Goal: Task Accomplishment & Management: Manage account settings

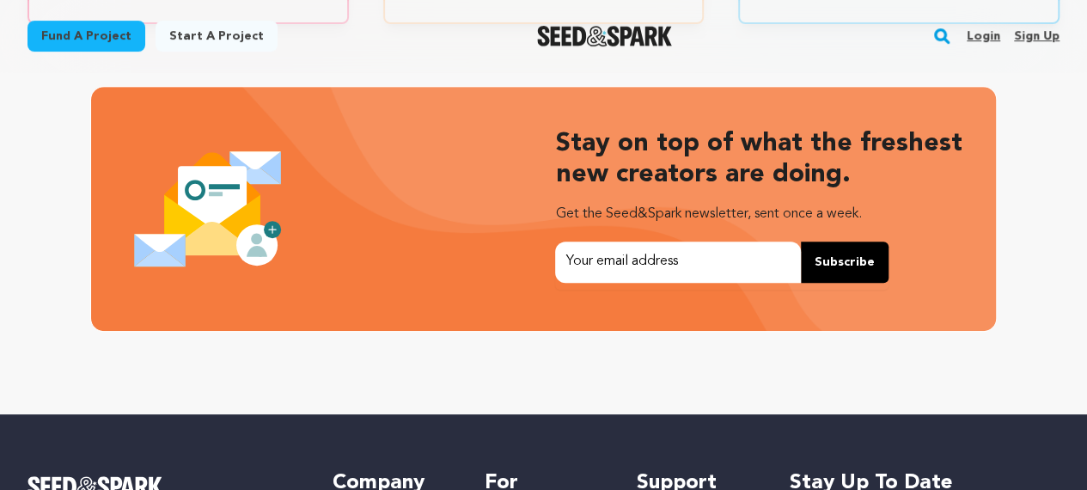
click at [1029, 40] on link "Sign up" at bounding box center [1037, 35] width 46 height 27
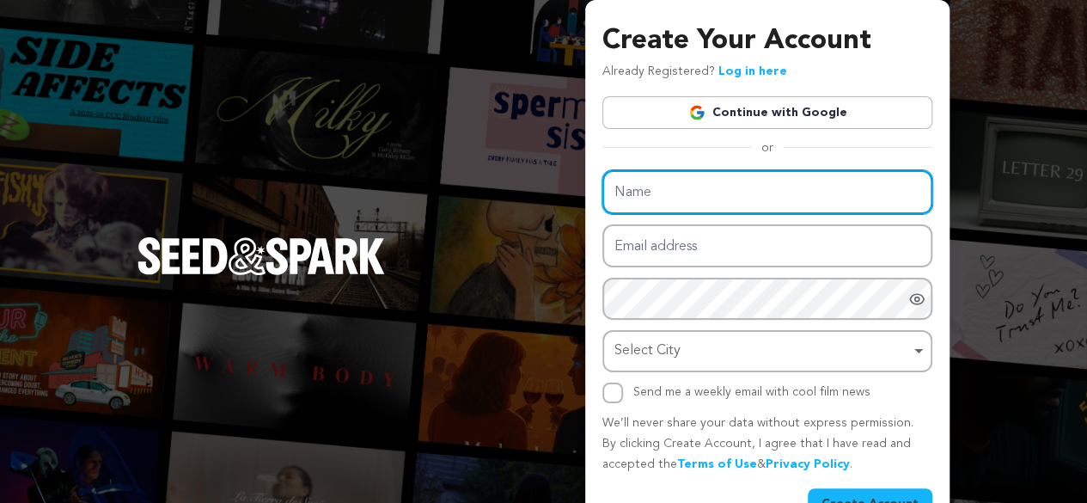
click at [814, 198] on input "Name" at bounding box center [767, 192] width 330 height 44
type input "DemoTech"
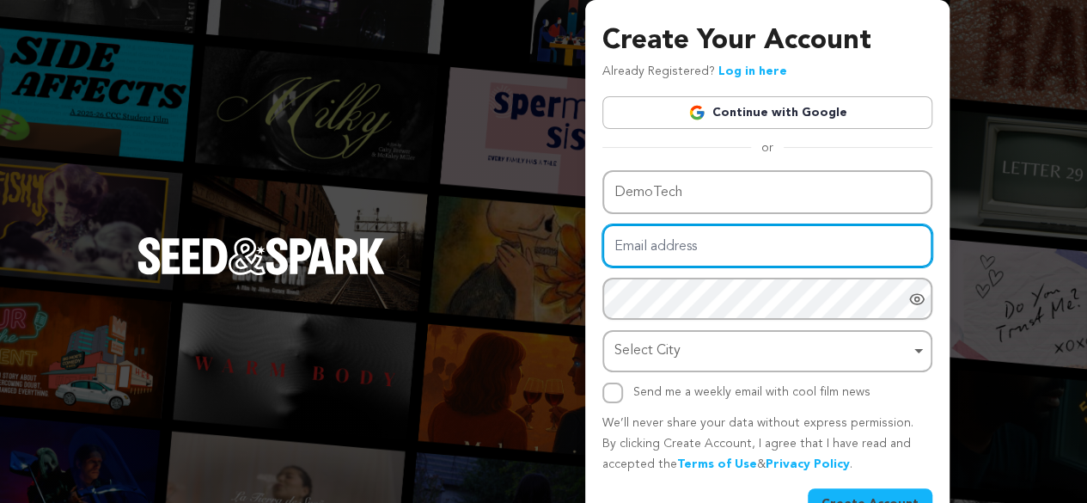
click at [766, 235] on input "Email address" at bounding box center [767, 246] width 330 height 44
click at [888, 236] on input "Email address" at bounding box center [767, 246] width 330 height 44
paste input "[EMAIL_ADDRESS][DOMAIN_NAME]"
type input "lesij69129@futebr.com"
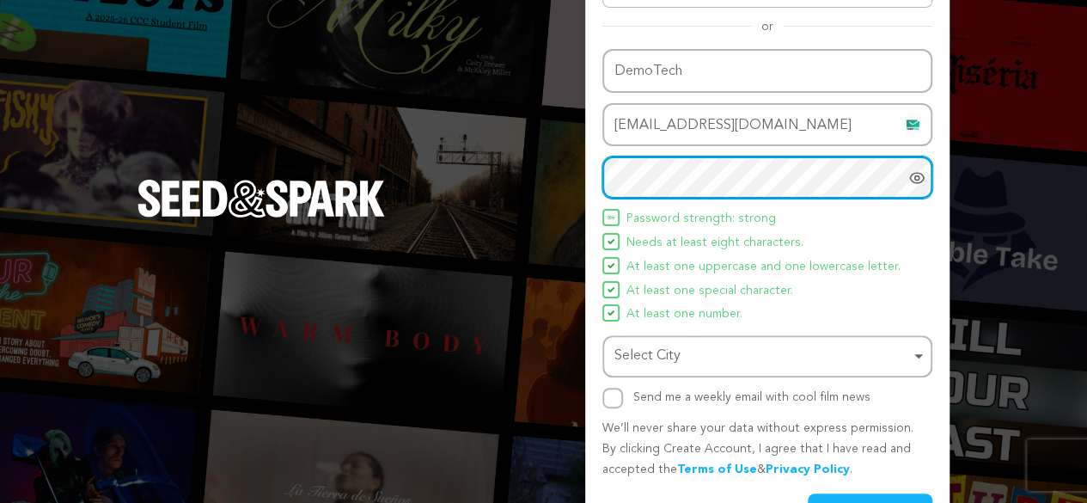
scroll to position [122, 0]
click at [738, 348] on div "Select City Remove item" at bounding box center [762, 355] width 296 height 25
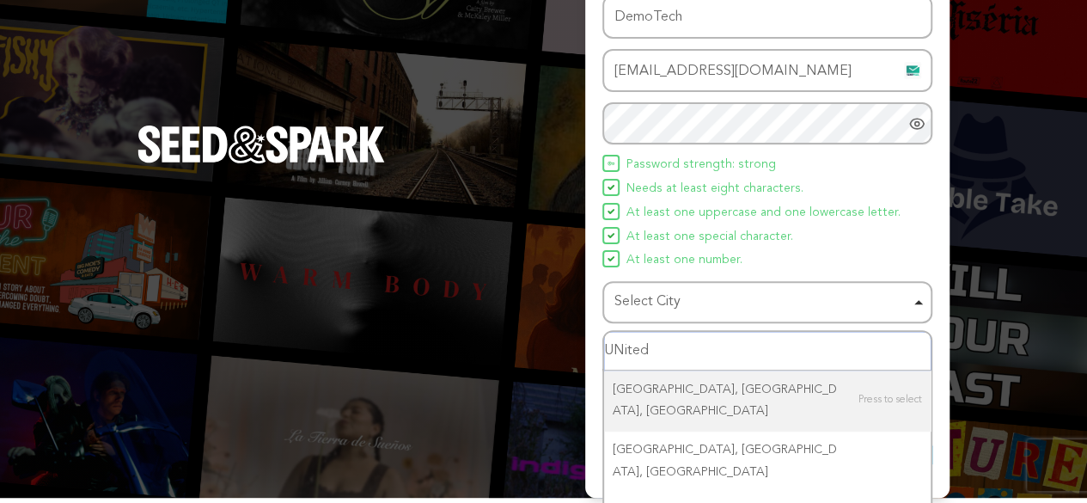
scroll to position [199, 0]
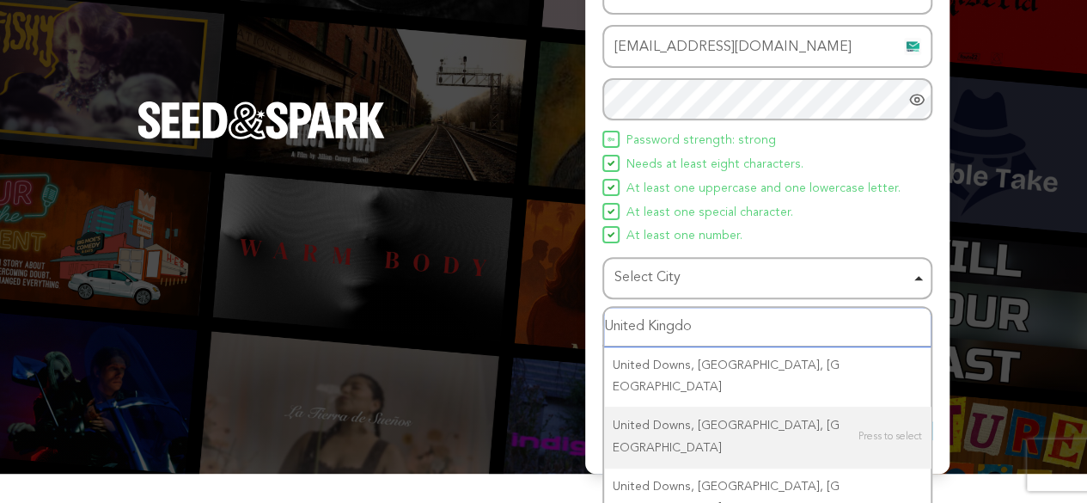
type input "United Kingdom"
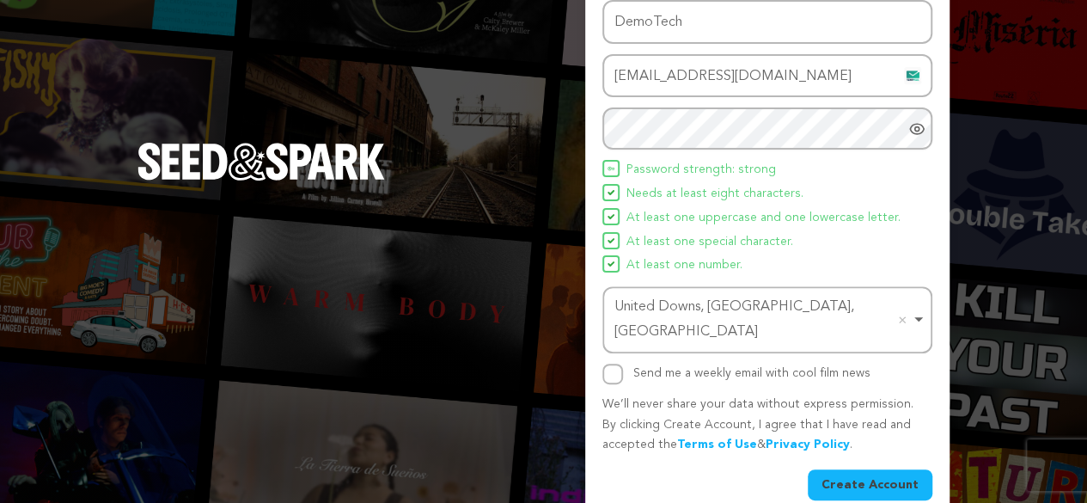
click at [863, 469] on button "Create Account" at bounding box center [870, 484] width 125 height 31
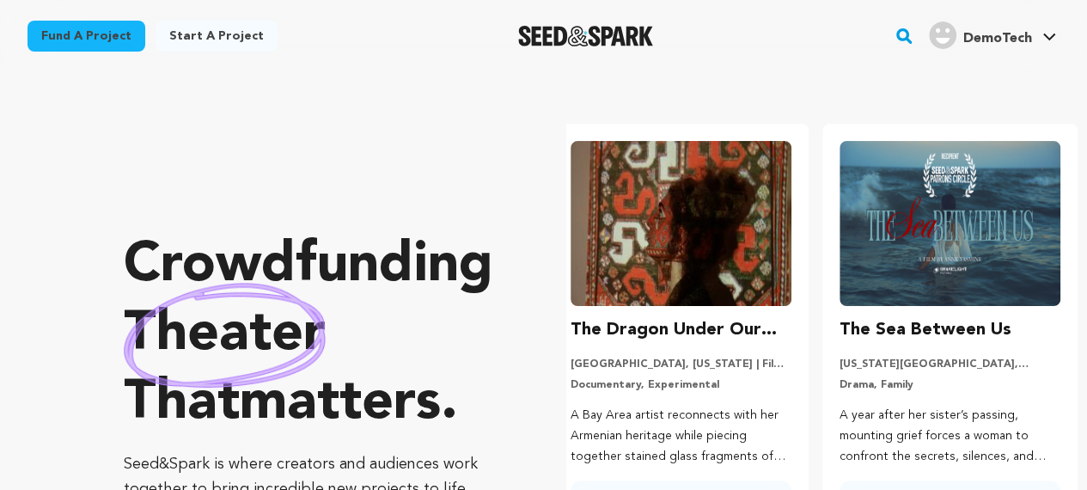
scroll to position [0, 283]
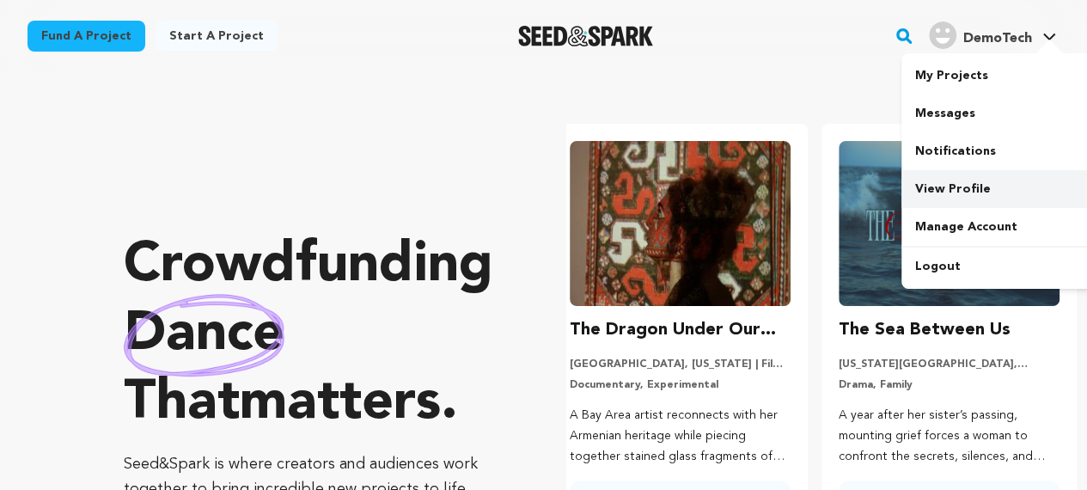
click at [987, 183] on link "View Profile" at bounding box center [997, 189] width 192 height 38
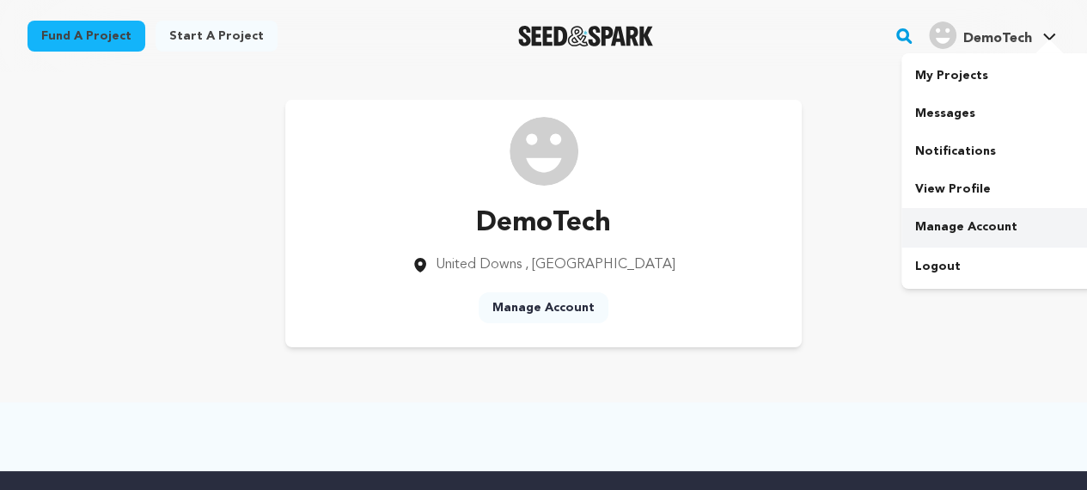
click at [966, 219] on link "Manage Account" at bounding box center [997, 227] width 192 height 38
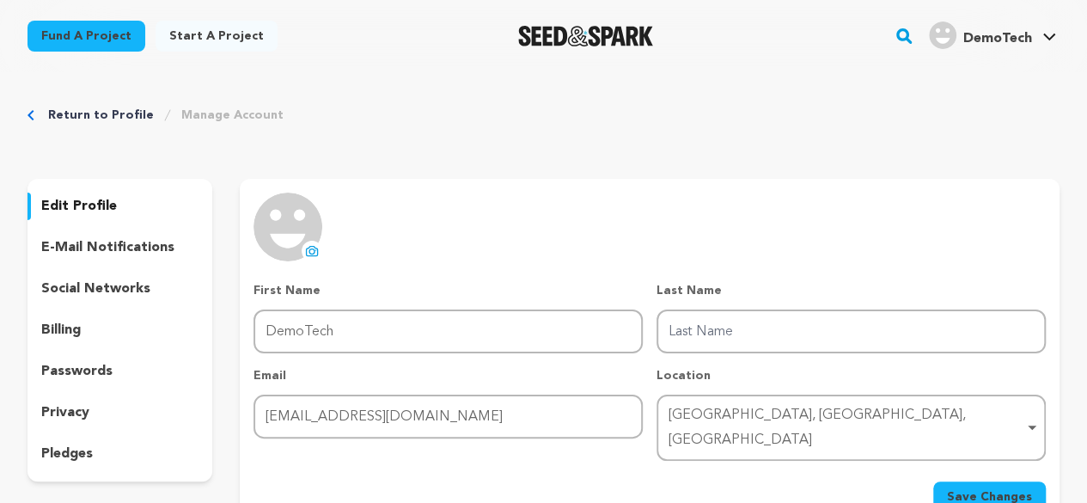
click at [113, 293] on p "social networks" at bounding box center [95, 288] width 109 height 21
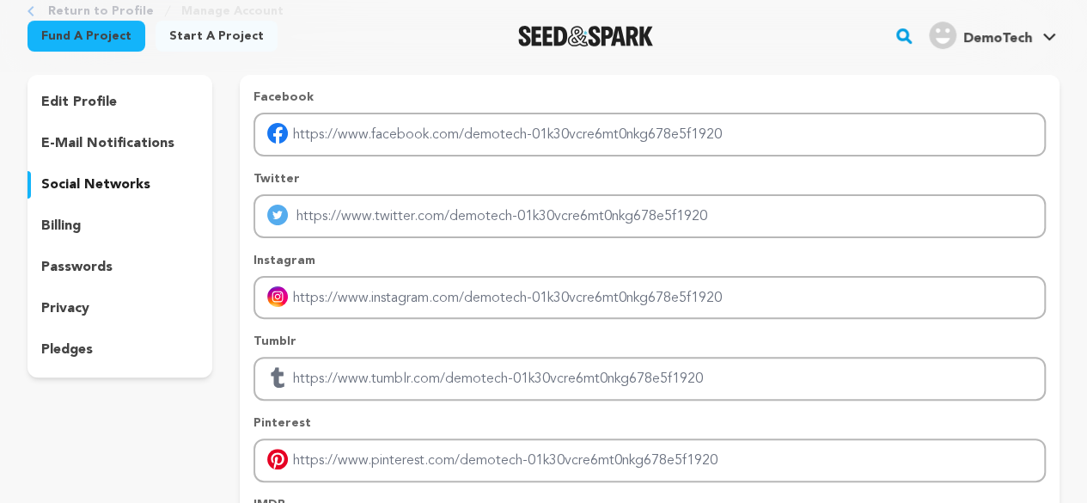
scroll to position [86, 0]
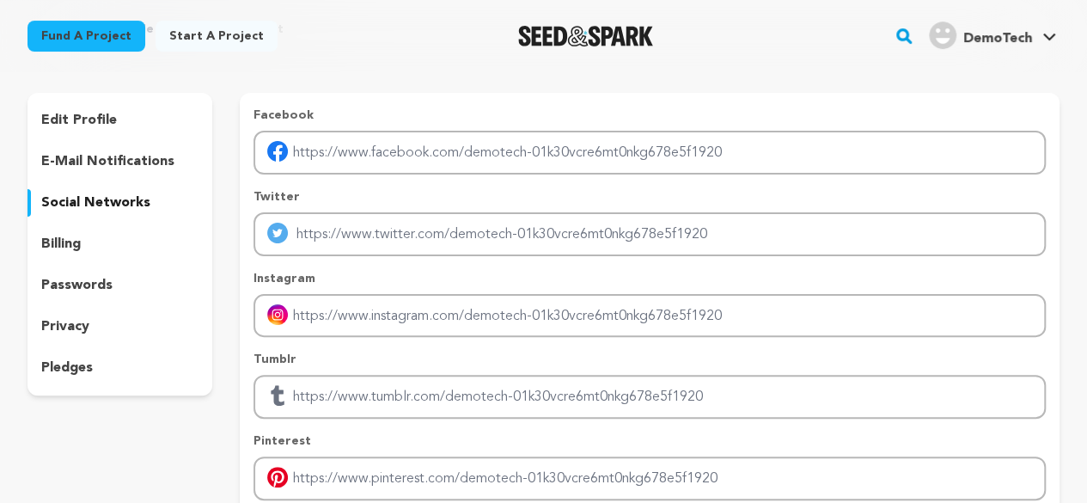
click at [125, 165] on p "e-mail notifications" at bounding box center [107, 161] width 133 height 21
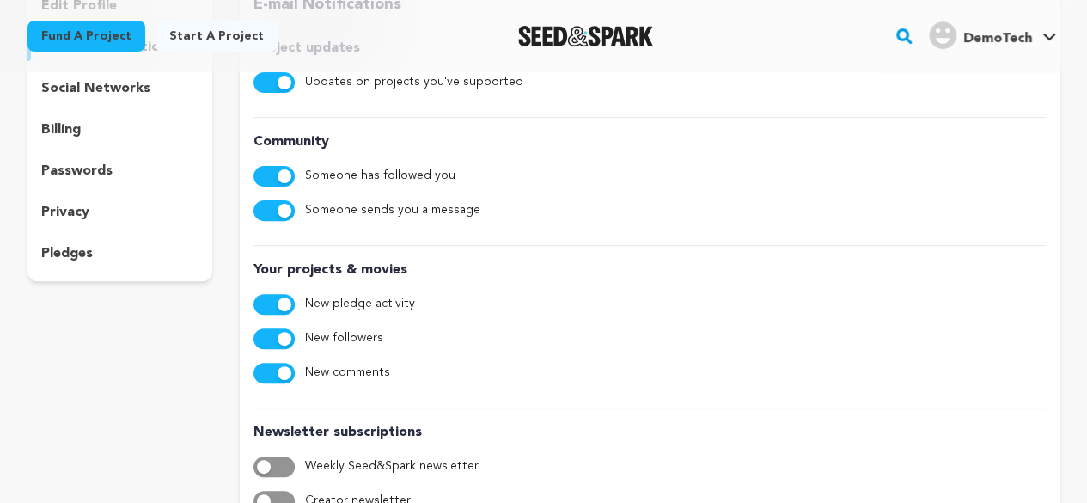
scroll to position [86, 0]
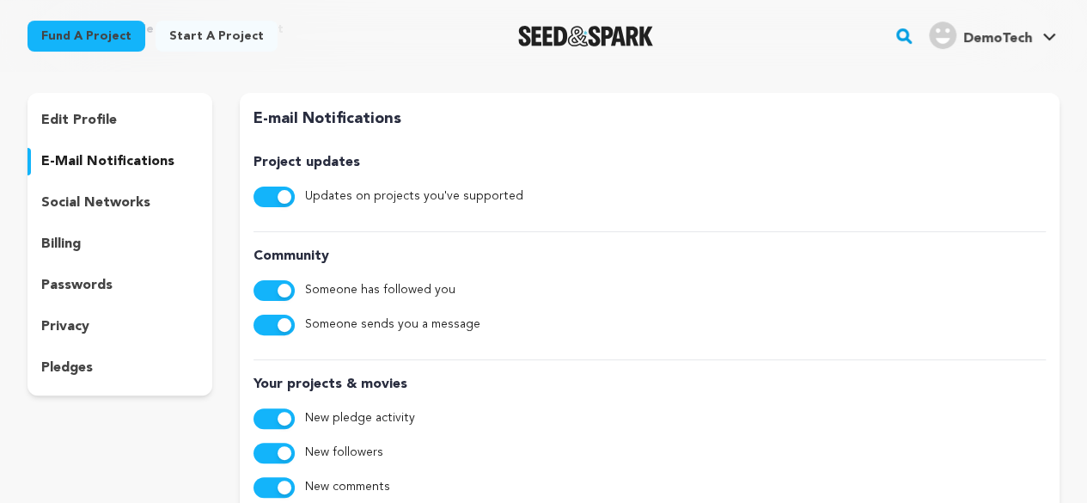
click at [101, 203] on p "social networks" at bounding box center [95, 202] width 109 height 21
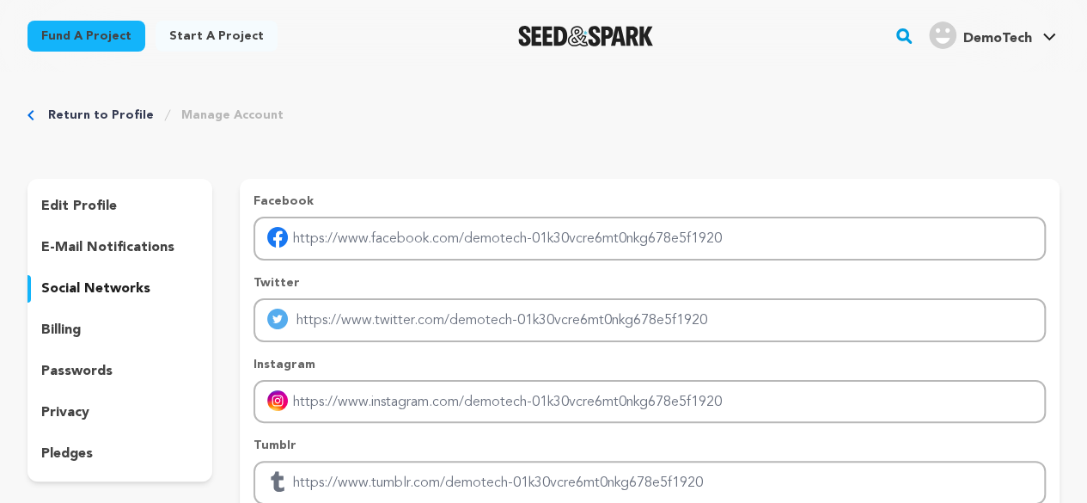
click at [91, 209] on p "edit profile" at bounding box center [79, 206] width 76 height 21
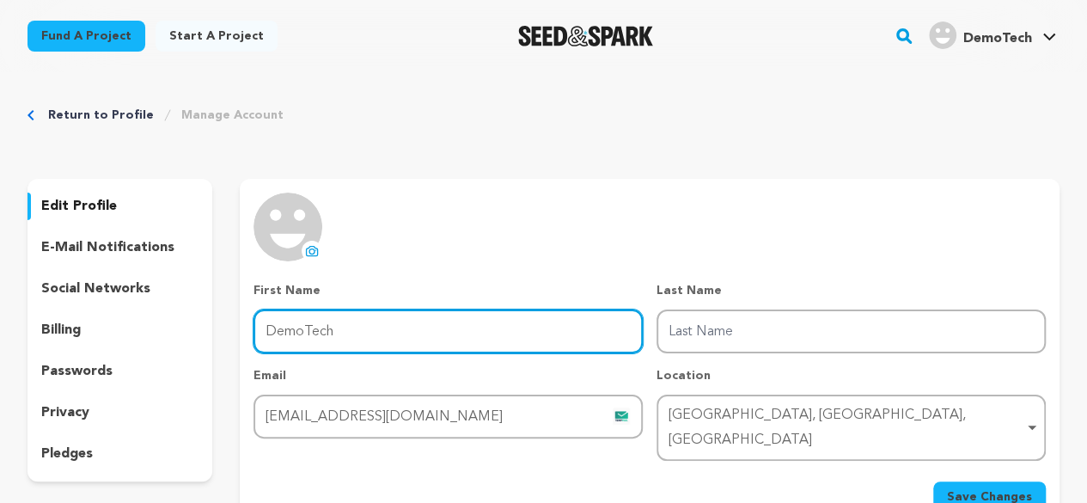
click at [436, 333] on input "DemoTech" at bounding box center [447, 331] width 389 height 44
type input "Demo"
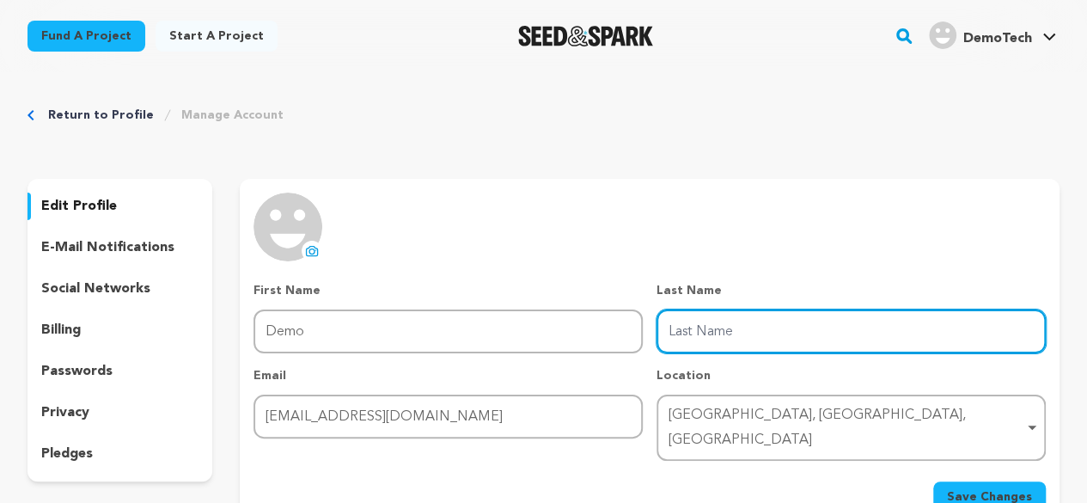
click at [674, 345] on input "Last Name" at bounding box center [850, 331] width 389 height 44
type input "Tech"
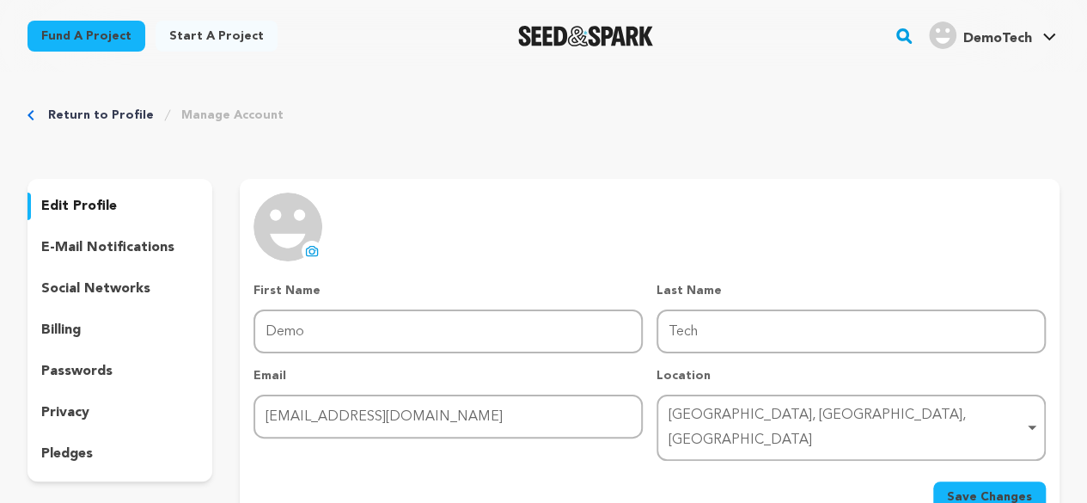
click at [313, 241] on button "uploading spinner upload profile image" at bounding box center [312, 251] width 21 height 21
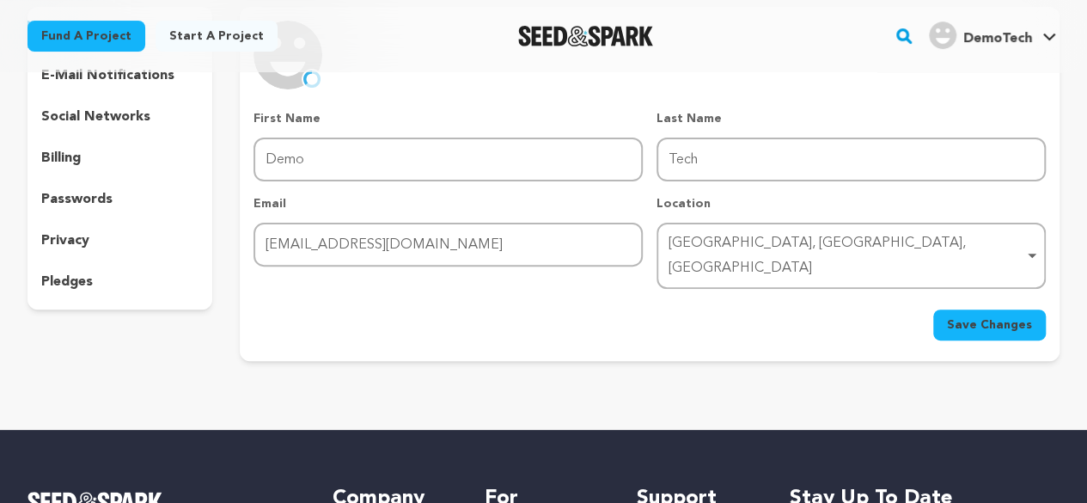
scroll to position [258, 0]
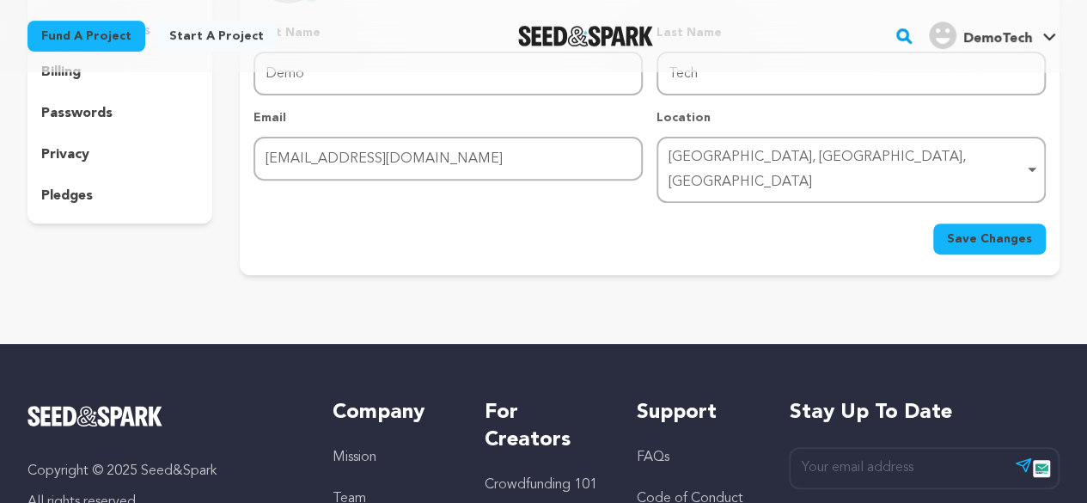
click at [957, 230] on span "Save Changes" at bounding box center [989, 238] width 85 height 17
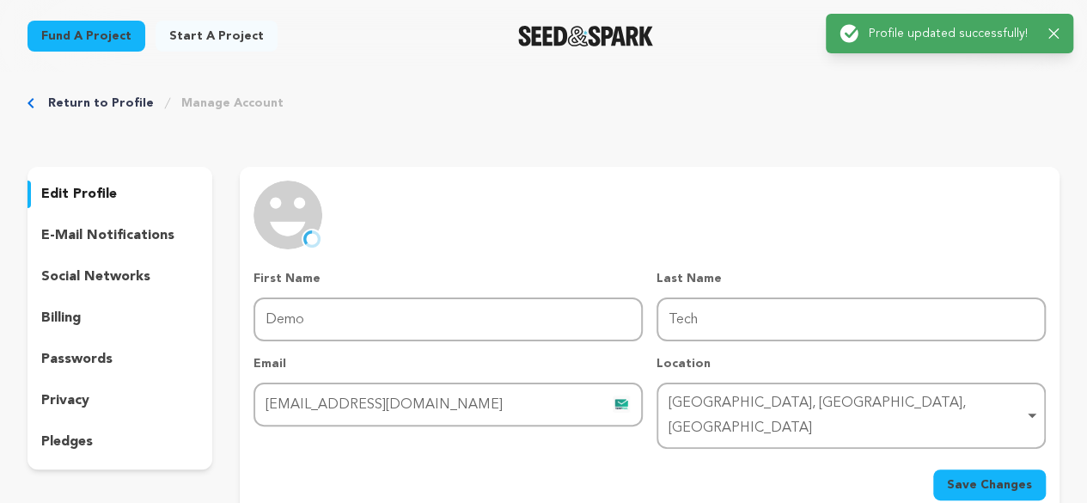
scroll to position [0, 0]
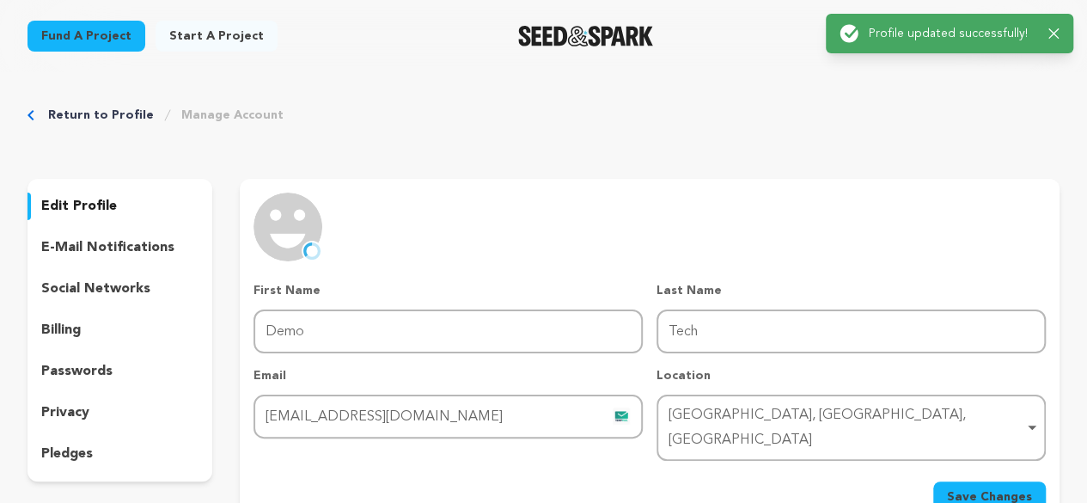
click at [120, 282] on p "social networks" at bounding box center [95, 288] width 109 height 21
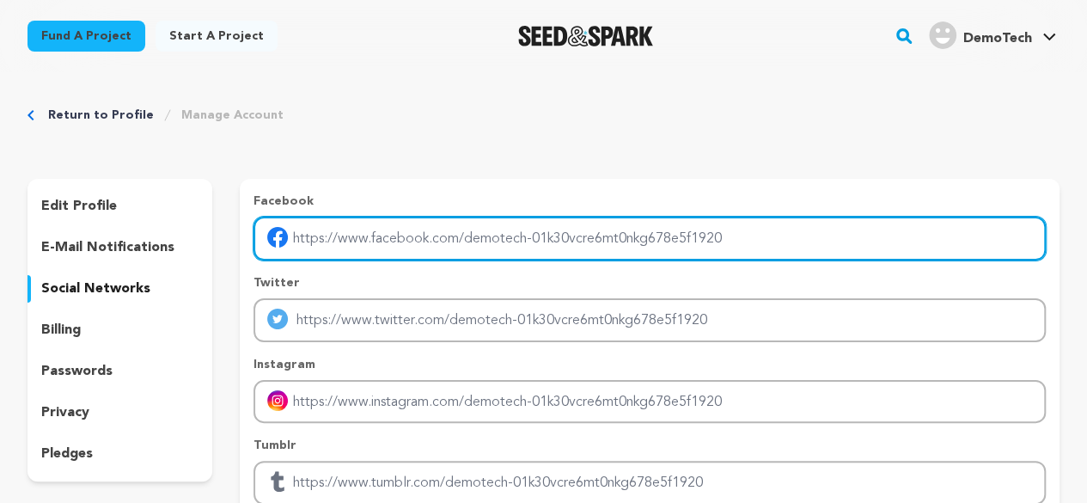
click at [364, 236] on input "Enter facebook profile link" at bounding box center [649, 239] width 792 height 44
type input "https://temp-mail.org/"
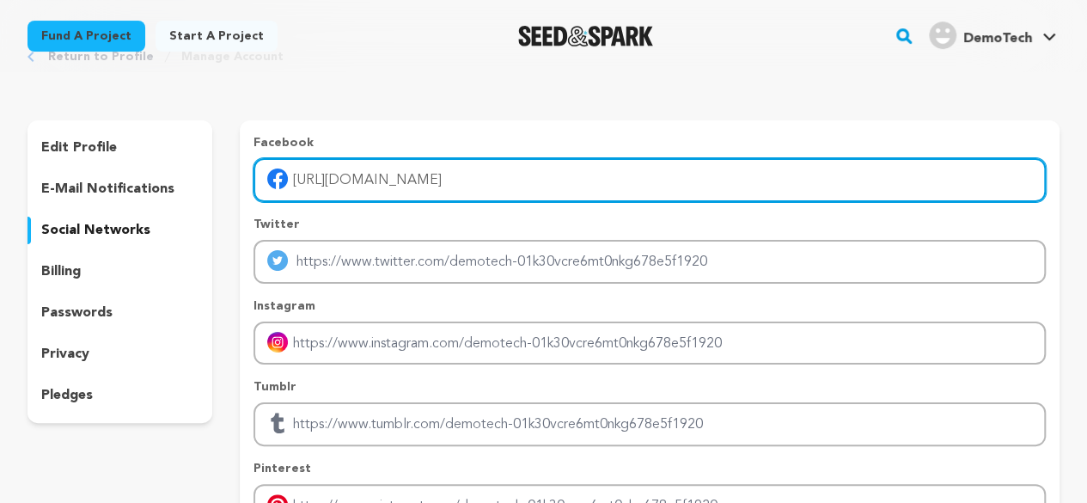
scroll to position [86, 0]
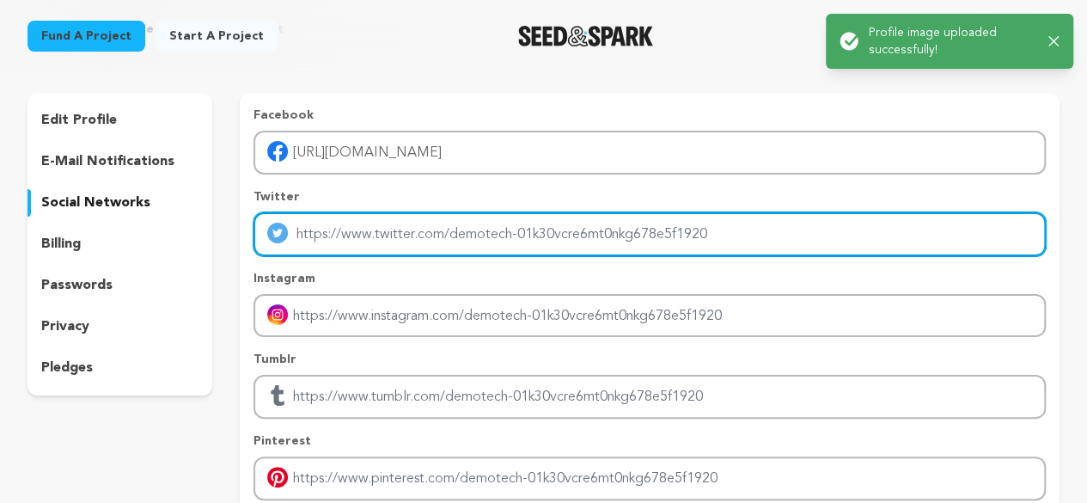
click at [429, 235] on input "Enter twitter profile link" at bounding box center [649, 234] width 792 height 44
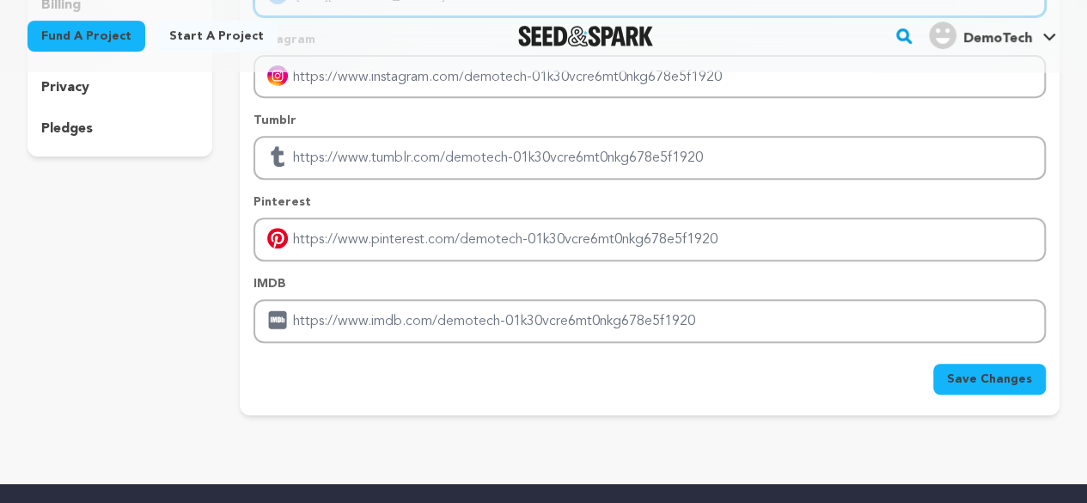
scroll to position [430, 0]
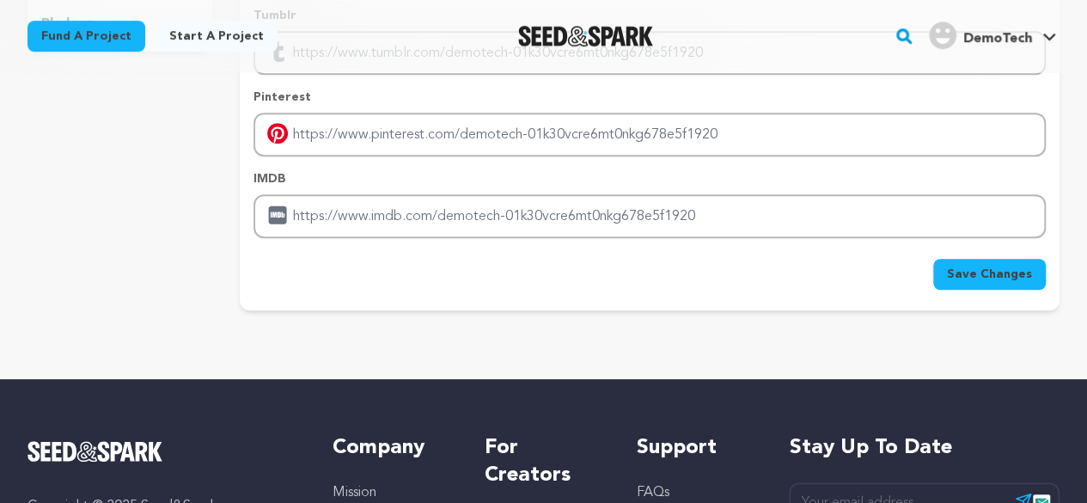
type input "https://google.com"
click at [995, 276] on span "Save Changes" at bounding box center [989, 273] width 85 height 17
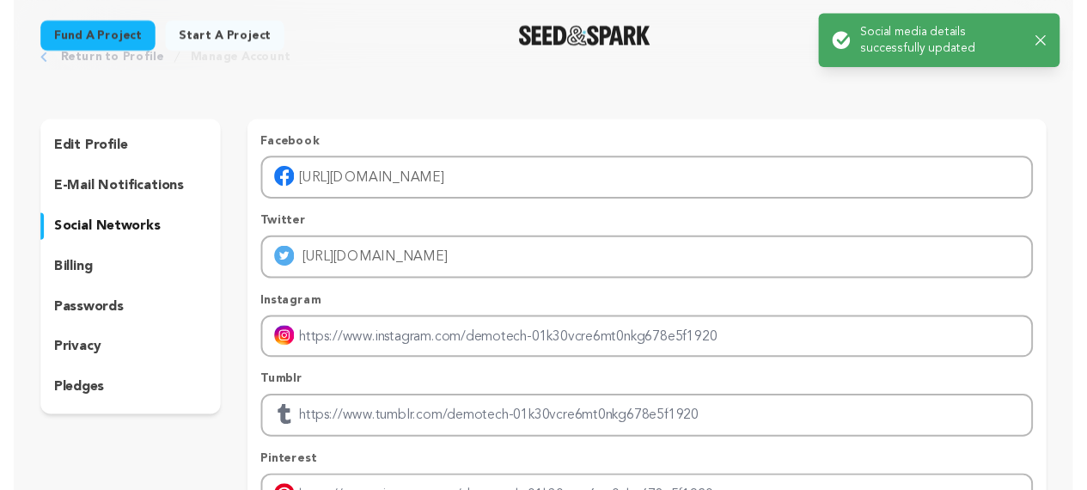
scroll to position [0, 0]
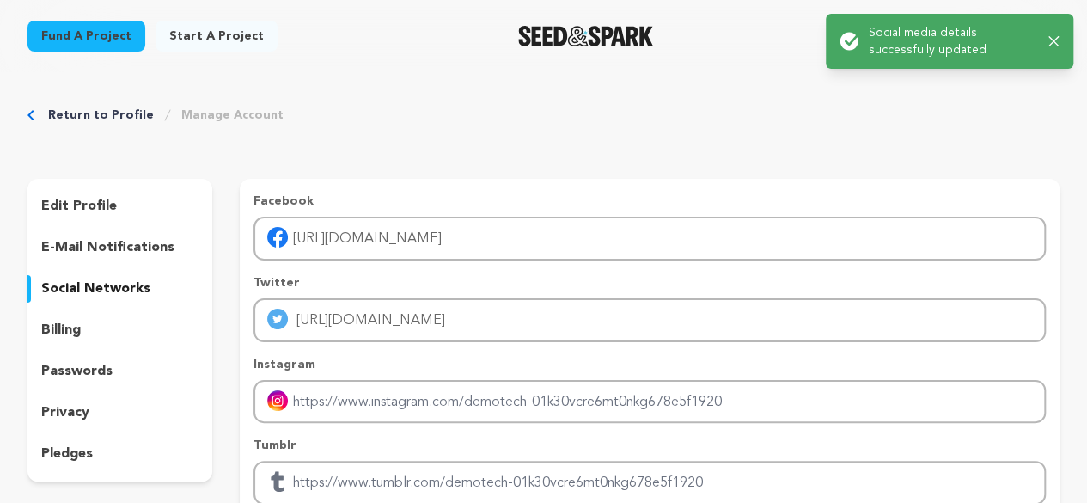
click at [96, 210] on p "edit profile" at bounding box center [79, 206] width 76 height 21
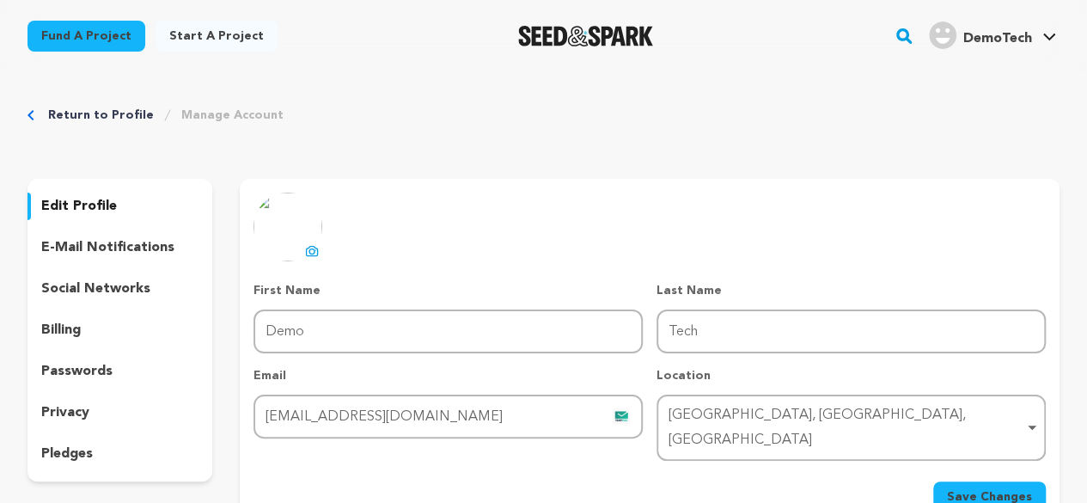
click at [974, 488] on span "Save Changes" at bounding box center [989, 496] width 85 height 17
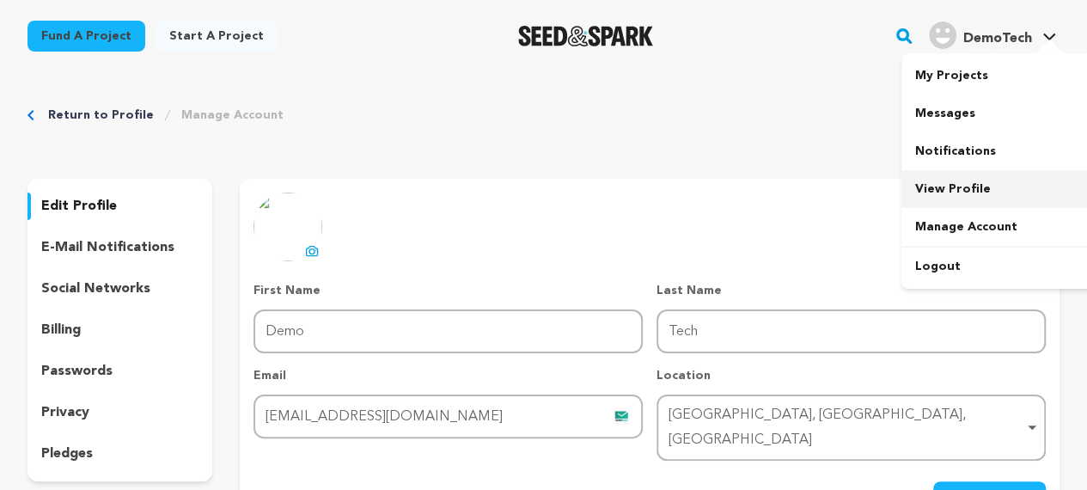
click at [978, 186] on link "View Profile" at bounding box center [997, 189] width 192 height 38
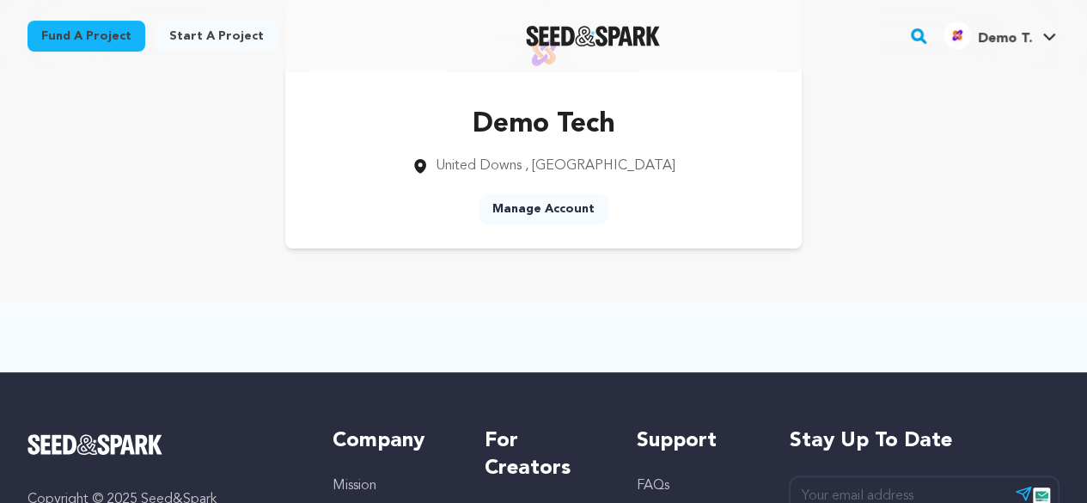
scroll to position [86, 0]
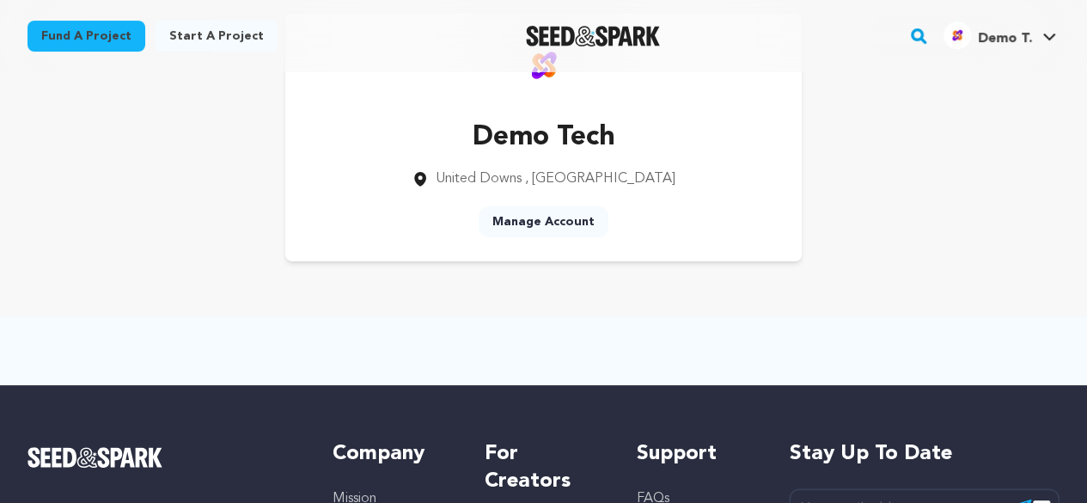
click at [548, 221] on link "Manage Account" at bounding box center [544, 221] width 130 height 31
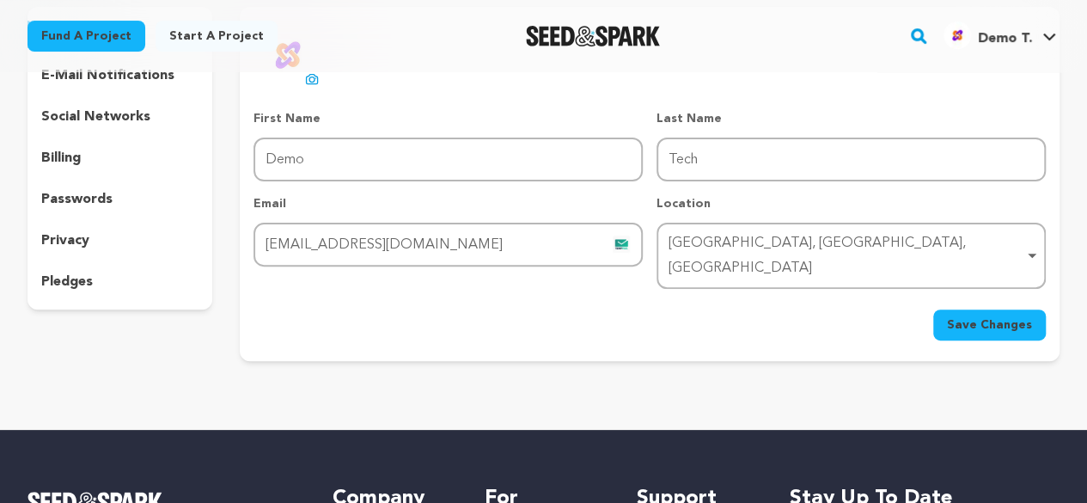
scroll to position [86, 0]
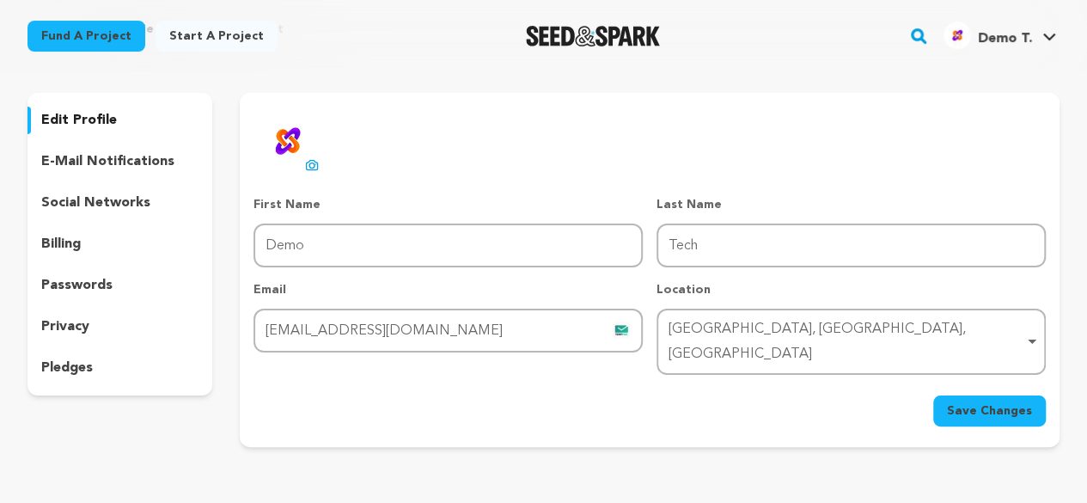
click at [119, 149] on div "e-mail notifications" at bounding box center [119, 161] width 185 height 27
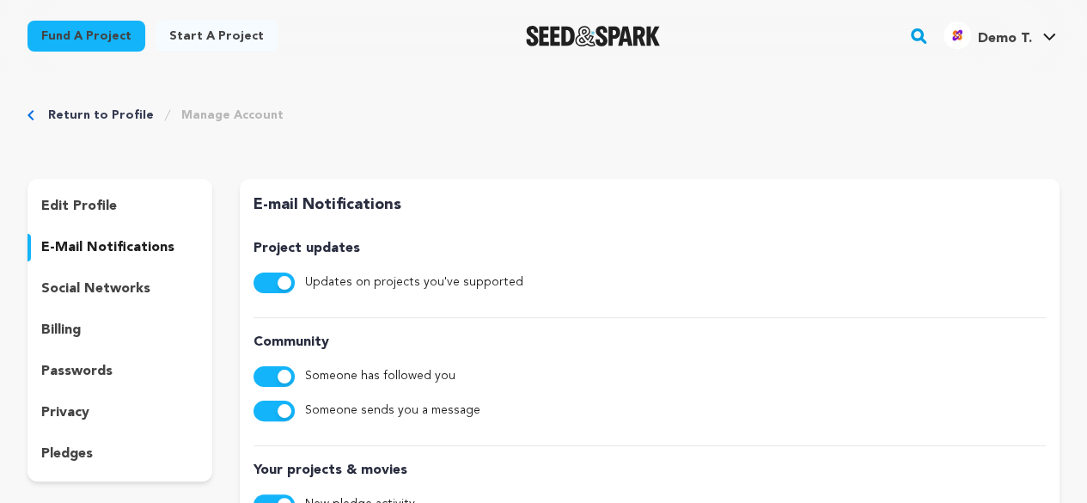
click at [111, 290] on p "social networks" at bounding box center [95, 288] width 109 height 21
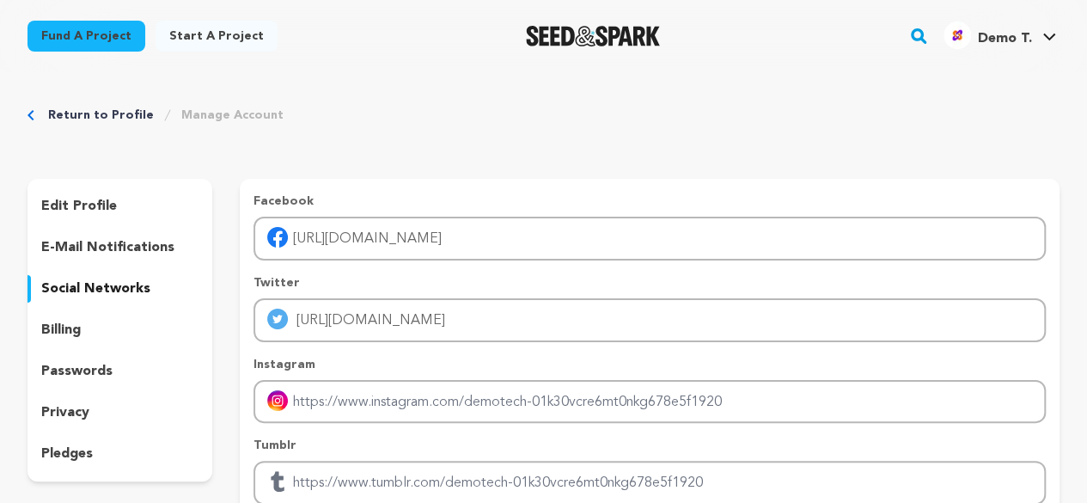
click at [89, 413] on div "privacy" at bounding box center [119, 412] width 185 height 27
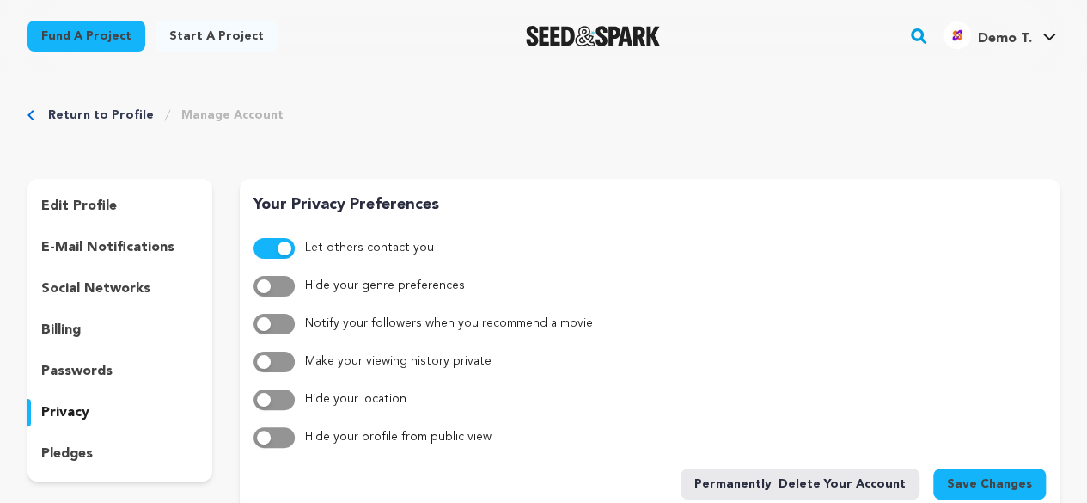
click at [92, 284] on p "social networks" at bounding box center [95, 288] width 109 height 21
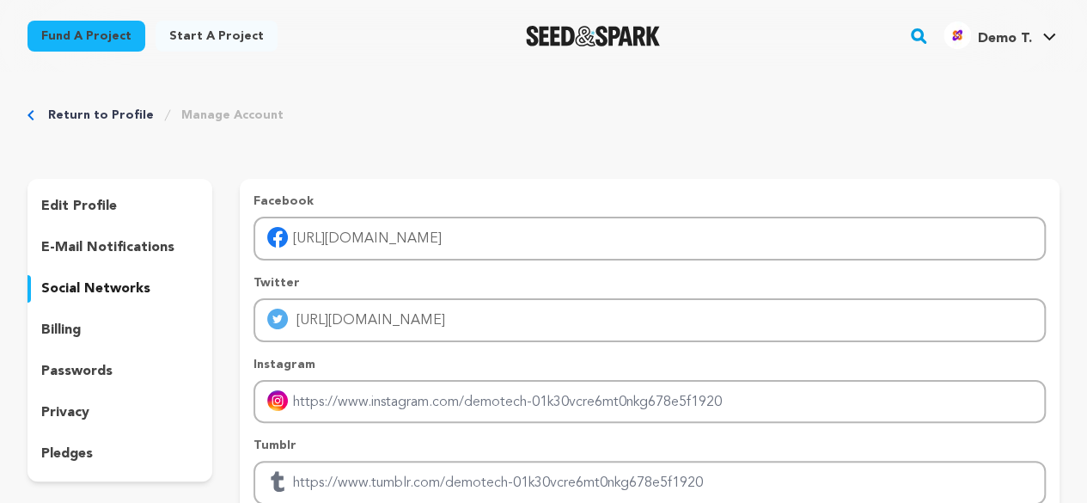
click at [70, 404] on p "privacy" at bounding box center [65, 412] width 48 height 21
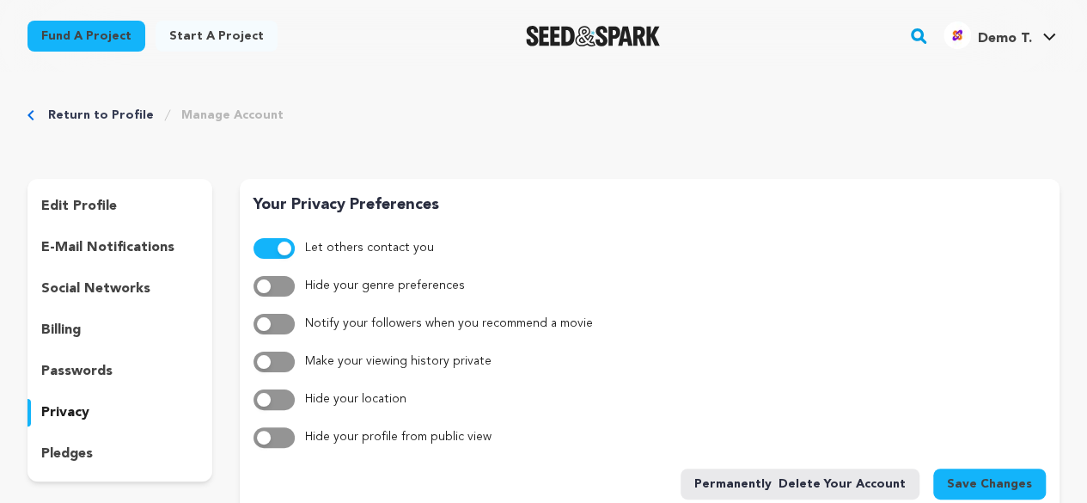
scroll to position [86, 0]
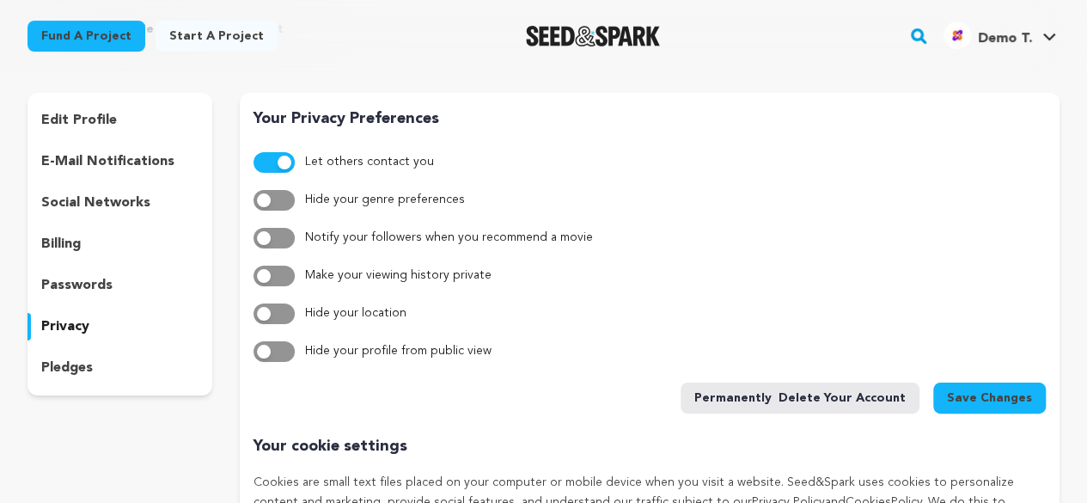
click at [272, 355] on button "button" at bounding box center [273, 351] width 41 height 21
click at [284, 346] on span "button" at bounding box center [285, 352] width 14 height 14
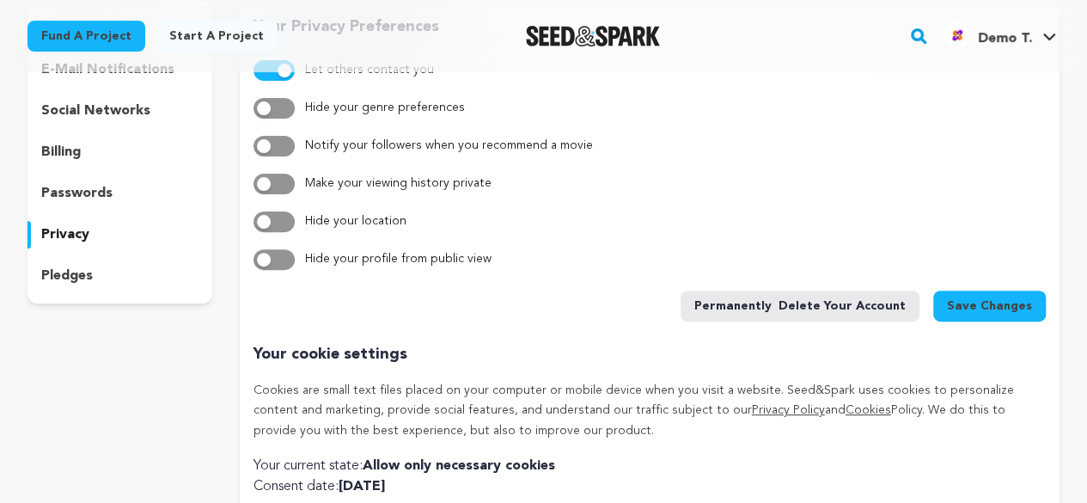
scroll to position [172, 0]
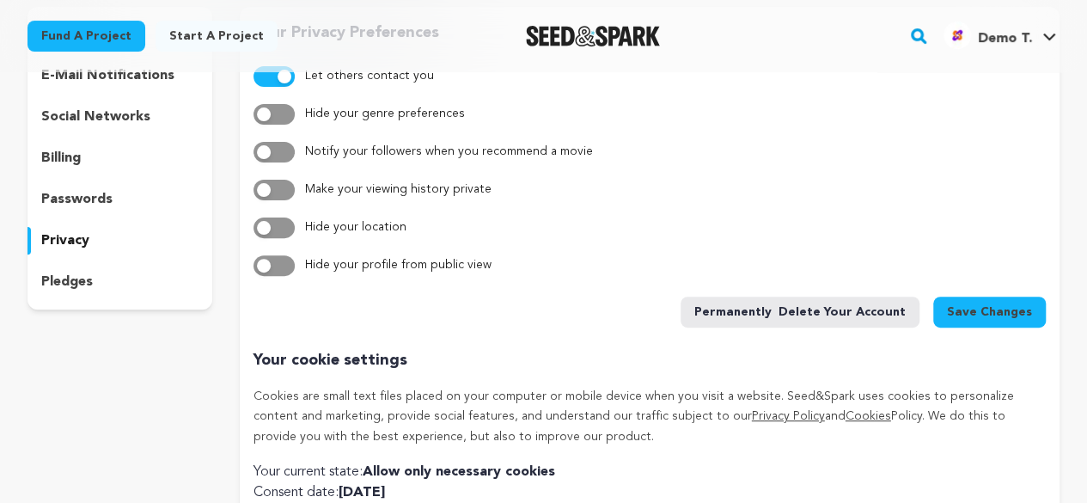
click at [286, 273] on button "button" at bounding box center [273, 265] width 41 height 21
click at [980, 309] on span "Save Changes" at bounding box center [989, 311] width 85 height 17
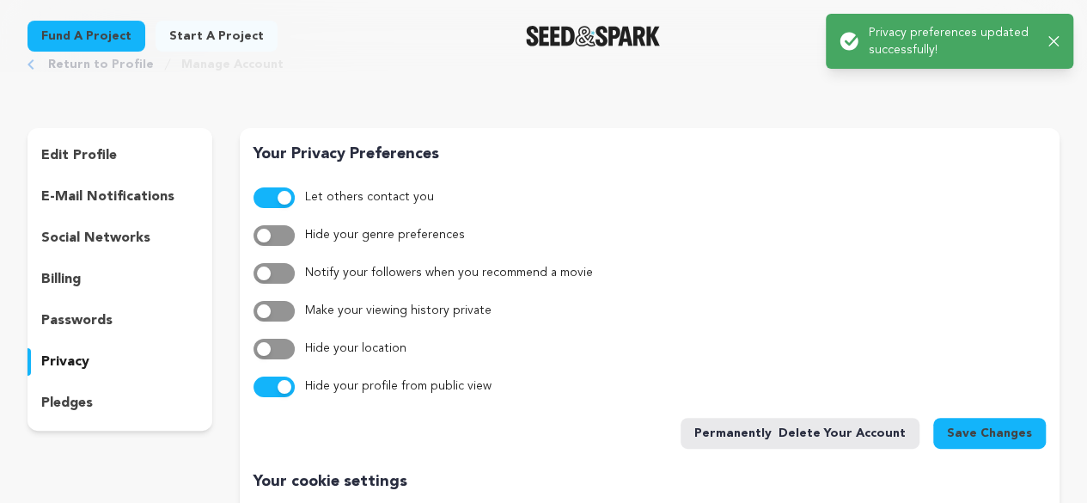
scroll to position [0, 0]
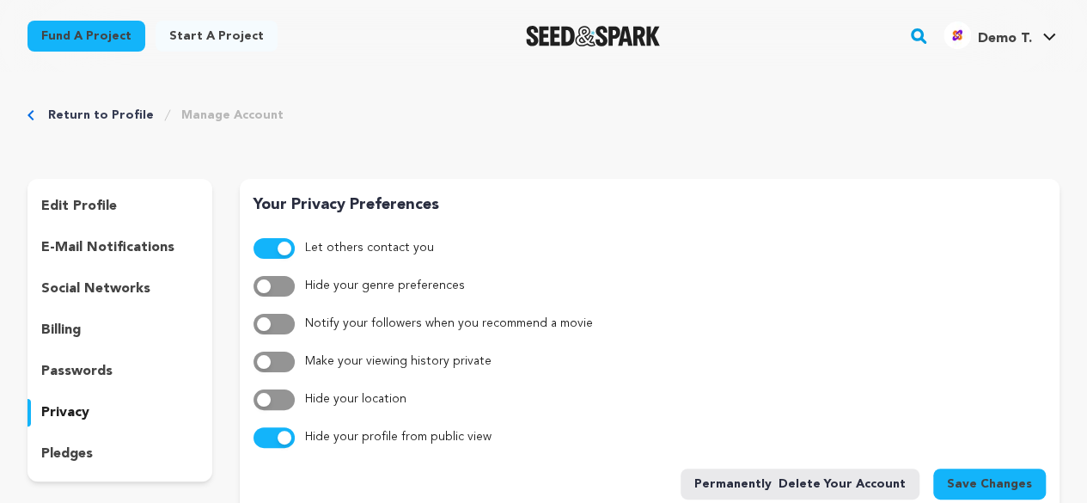
click at [284, 430] on span "button" at bounding box center [285, 437] width 14 height 14
click at [974, 479] on span "Save Changes" at bounding box center [989, 483] width 85 height 17
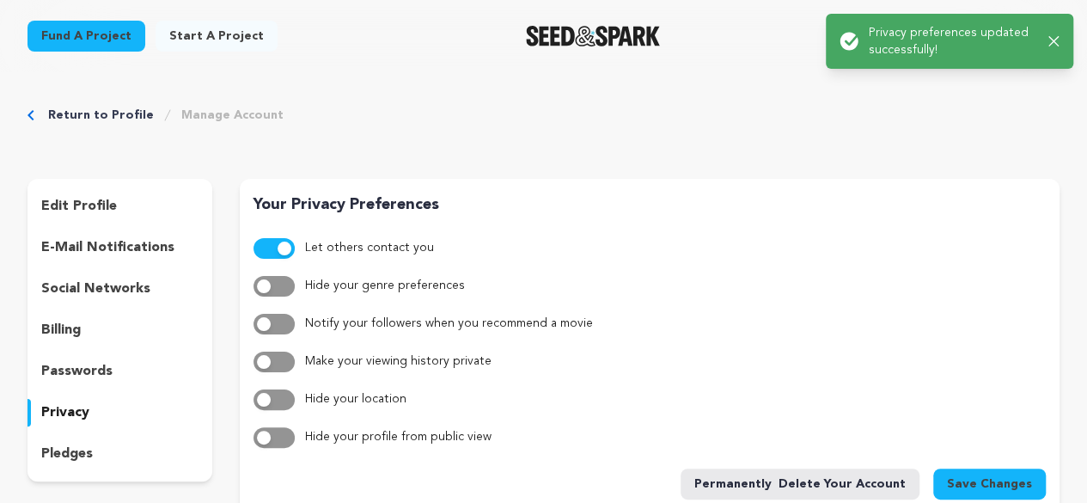
click at [106, 286] on p "social networks" at bounding box center [95, 288] width 109 height 21
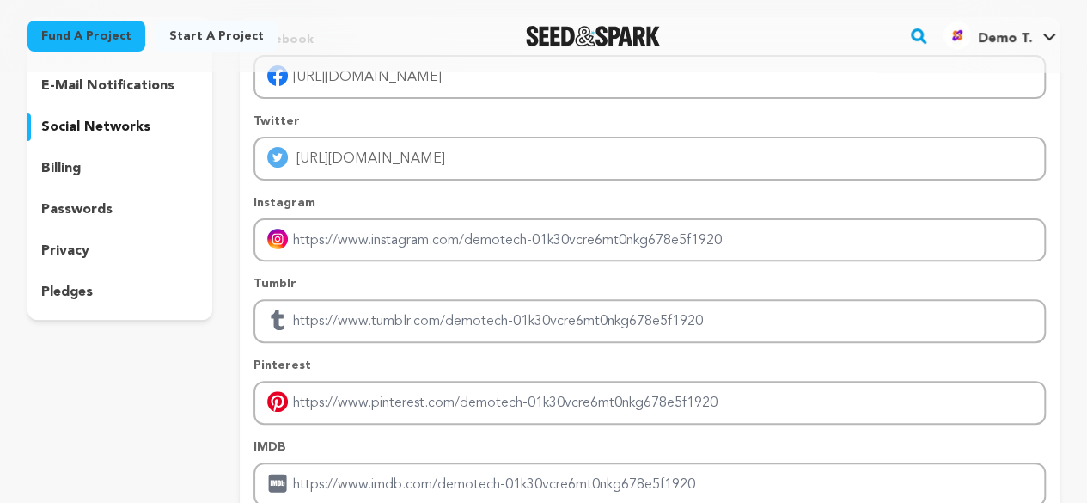
scroll to position [86, 0]
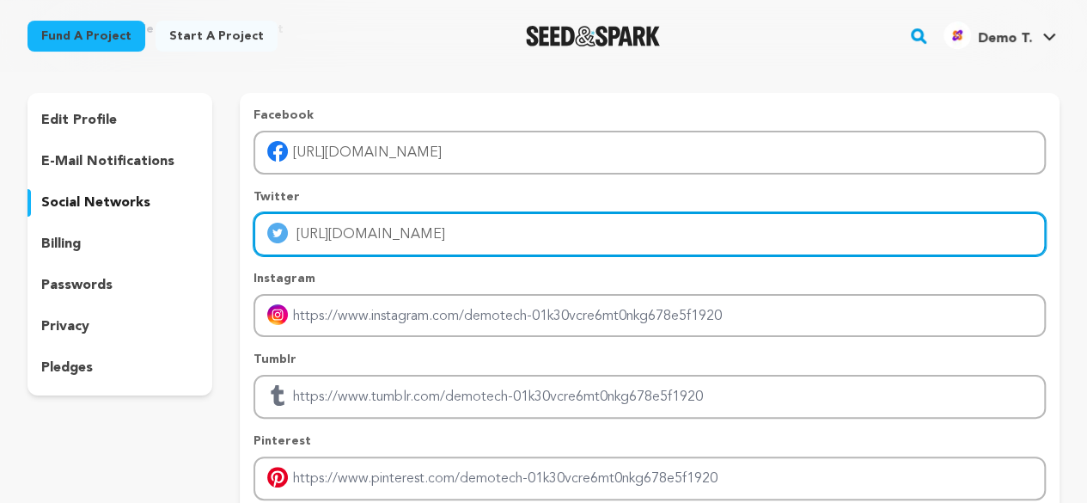
drag, startPoint x: 458, startPoint y: 237, endPoint x: 218, endPoint y: 237, distance: 239.7
click at [218, 237] on div "edit profile e-mail notifications social networks billing passwords privacy ple…" at bounding box center [543, 373] width 1032 height 561
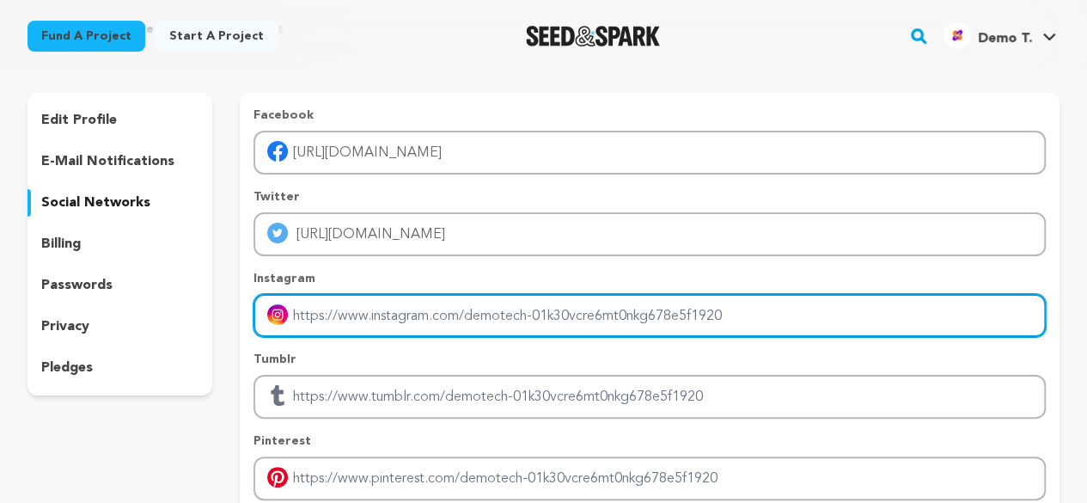
click at [363, 311] on input "Enter instagram handle link" at bounding box center [649, 316] width 792 height 44
paste input "https://google.com"
type input "https://google.com"
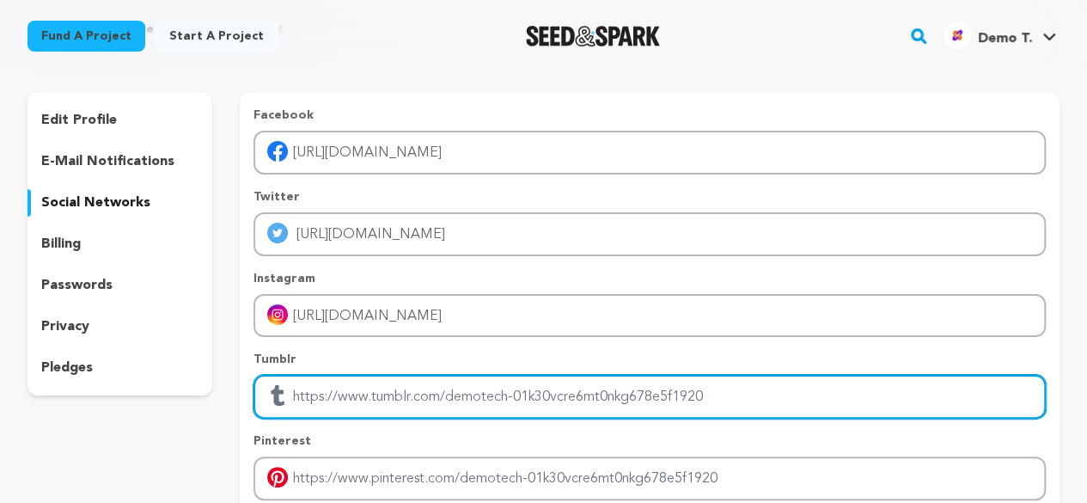
click at [353, 390] on input "Enter tubmlr profile link" at bounding box center [649, 397] width 792 height 44
paste input "https://google.com"
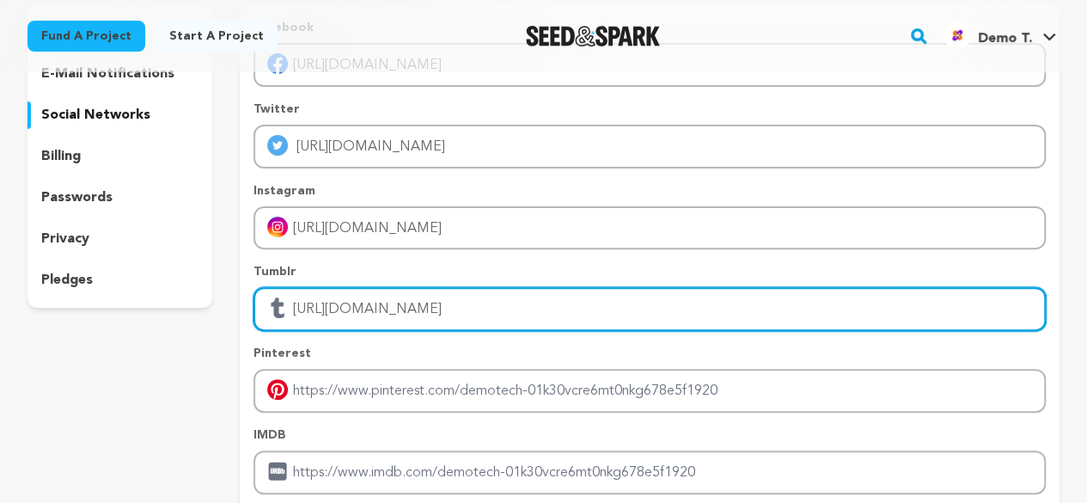
scroll to position [258, 0]
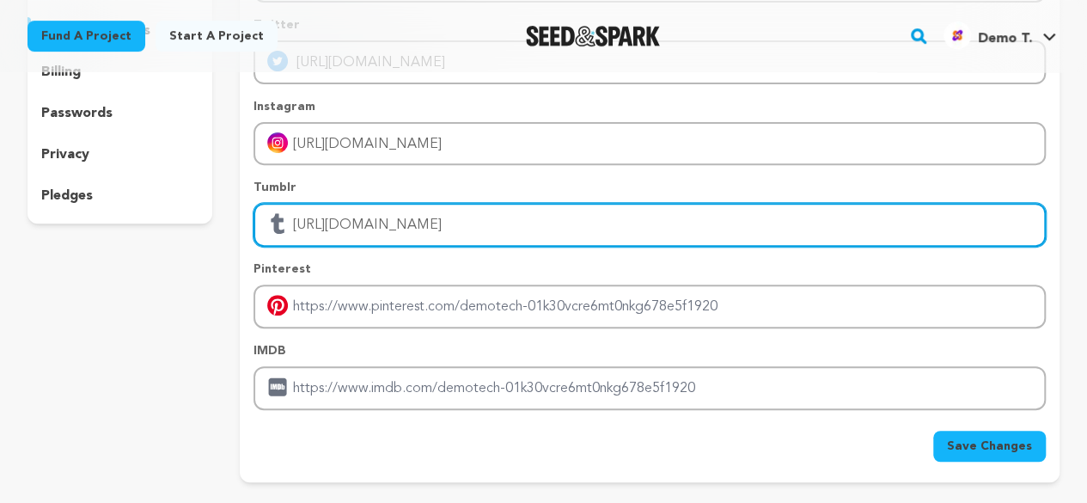
type input "https://google.com"
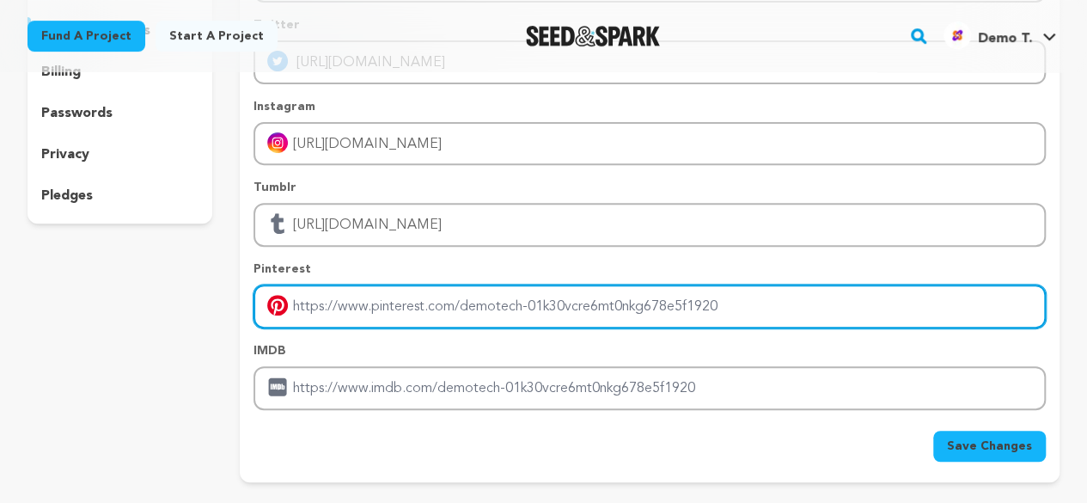
click at [371, 295] on input "Enter pinterest profile link" at bounding box center [649, 306] width 792 height 44
paste input "https://google.com"
type input "https://google.com"
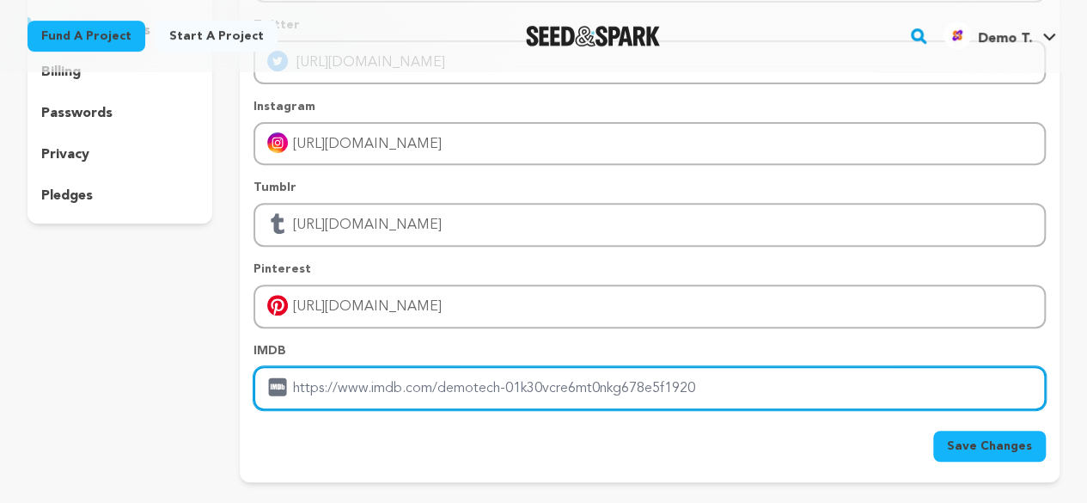
click at [351, 391] on input "Enter IMDB profile link" at bounding box center [649, 388] width 792 height 44
paste input "https://google.com"
type input "https://google.com"
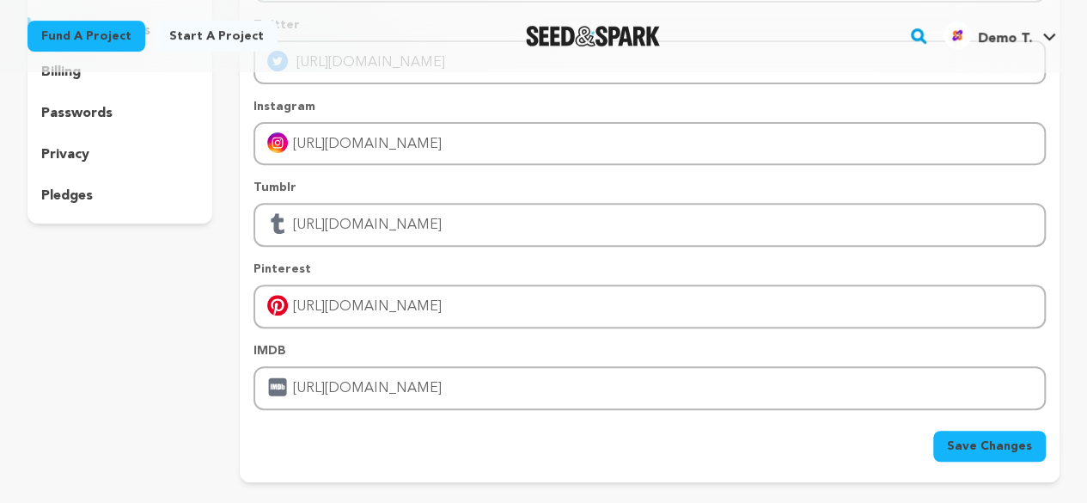
click at [979, 453] on span "Save Changes" at bounding box center [989, 445] width 85 height 17
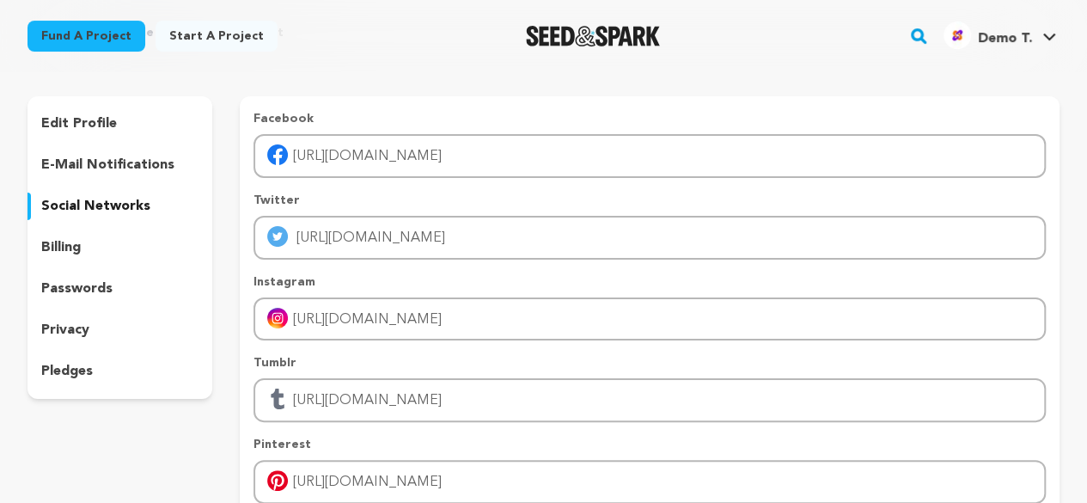
scroll to position [0, 0]
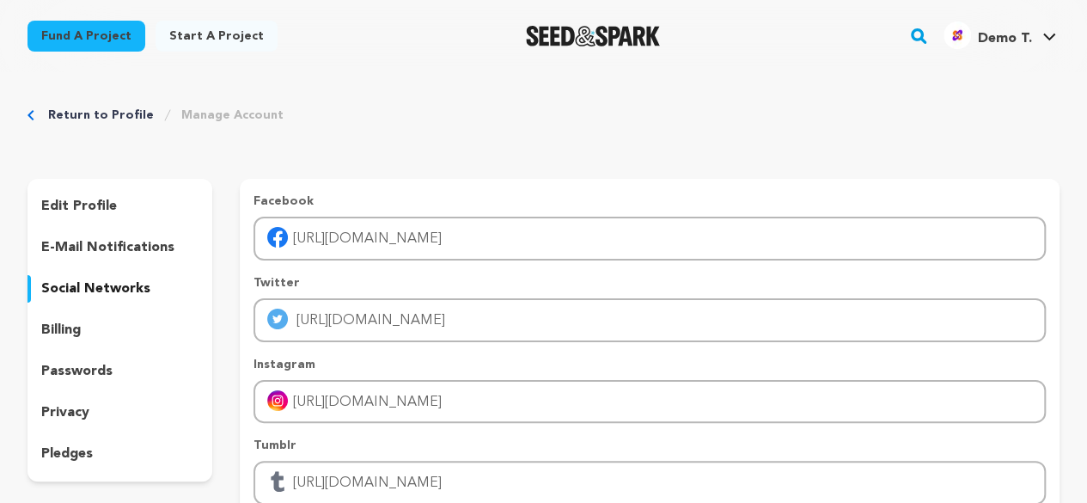
click at [208, 39] on link "Start a project" at bounding box center [217, 36] width 122 height 31
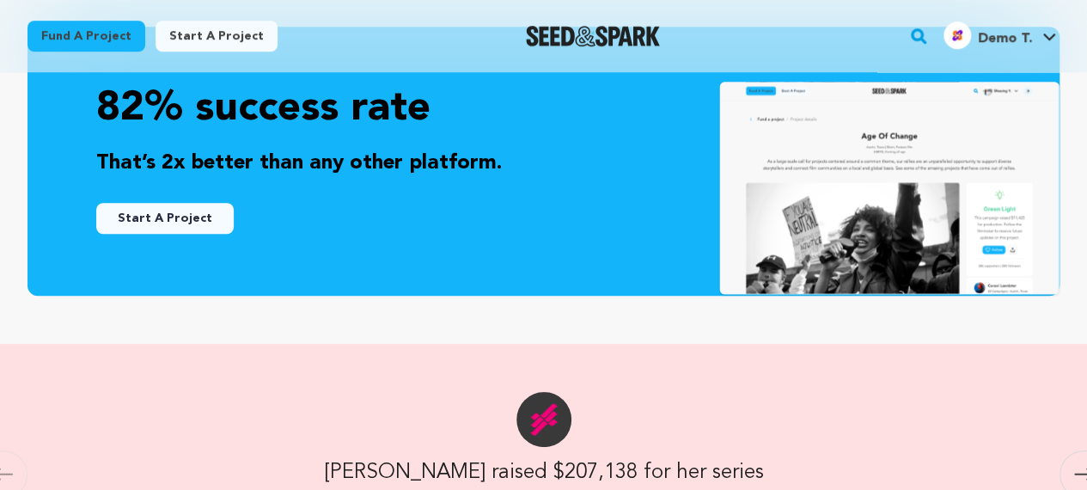
scroll to position [575, 0]
